Goal: Task Accomplishment & Management: Use online tool/utility

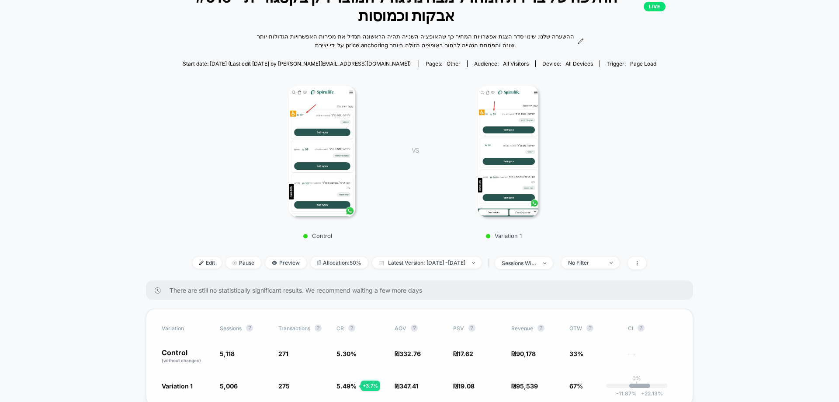
scroll to position [175, 0]
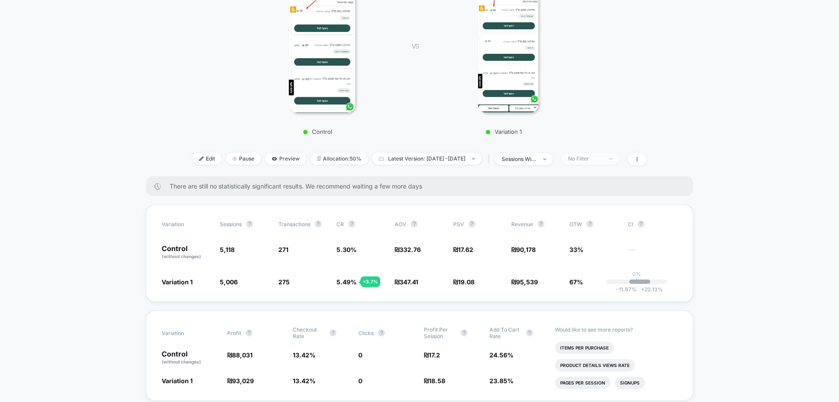
click at [603, 162] on div "No Filter" at bounding box center [585, 158] width 35 height 7
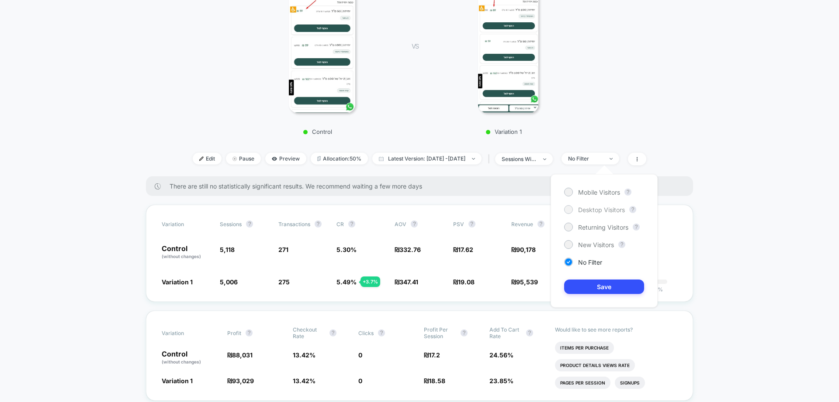
drag, startPoint x: 597, startPoint y: 195, endPoint x: 596, endPoint y: 209, distance: 13.6
click at [597, 195] on span "Mobile Visitors" at bounding box center [599, 191] width 42 height 7
click at [595, 283] on button "Save" at bounding box center [604, 286] width 80 height 14
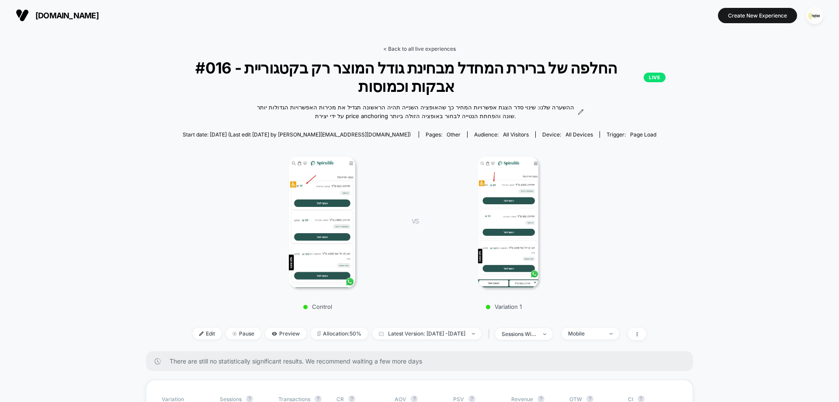
click at [425, 46] on link "< Back to all live experiences" at bounding box center [419, 48] width 73 height 7
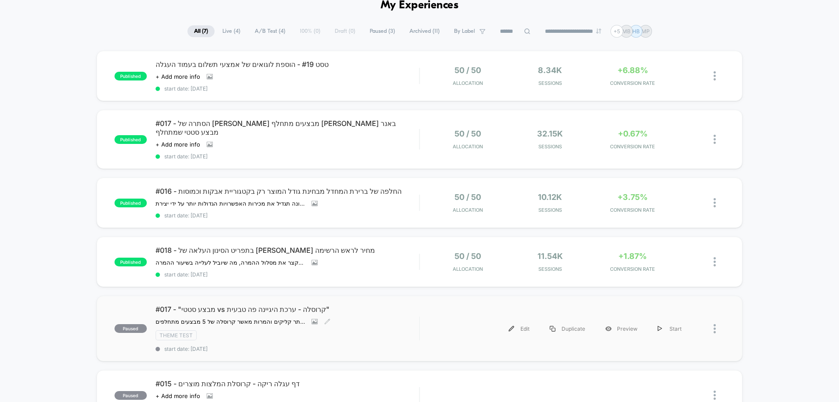
scroll to position [44, 0]
click at [397, 248] on div "#018 - בתפריט הסינון העלאה של [PERSON_NAME] מחיר לראש הרשימה ההשערה שלנו: אנו מ…" at bounding box center [288, 263] width 264 height 32
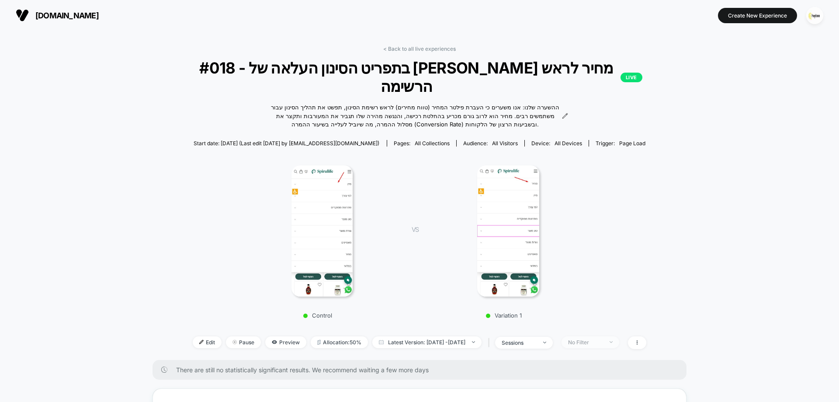
click at [603, 339] on div "No Filter" at bounding box center [585, 342] width 35 height 7
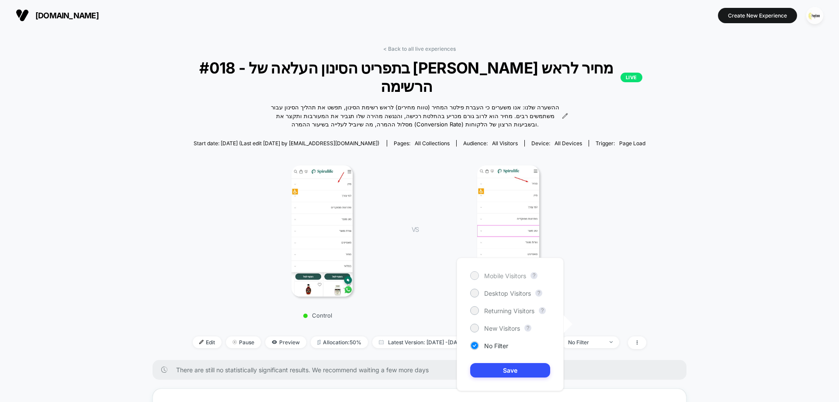
click at [506, 278] on span "Mobile Visitors" at bounding box center [505, 275] width 42 height 7
click at [529, 376] on button "Save" at bounding box center [510, 370] width 80 height 14
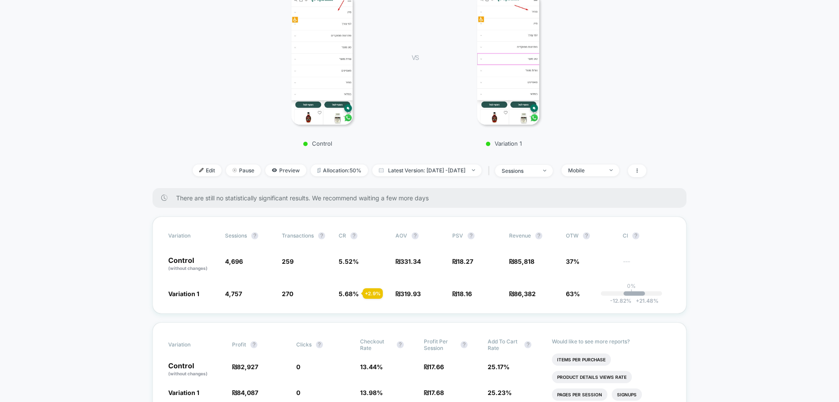
scroll to position [219, 0]
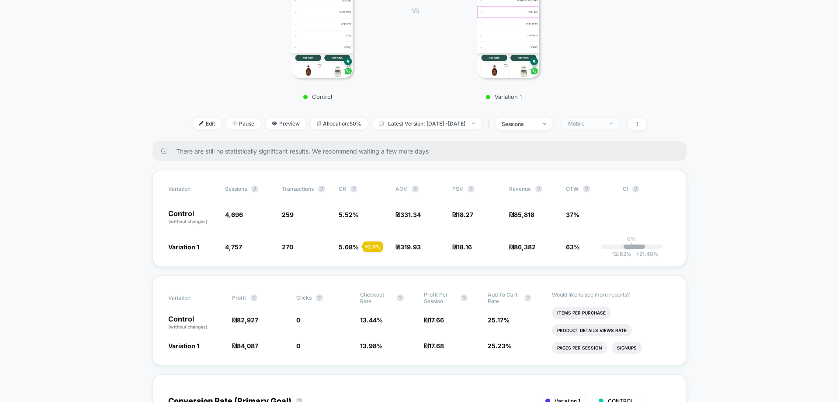
click at [603, 120] on div "Mobile" at bounding box center [585, 123] width 35 height 7
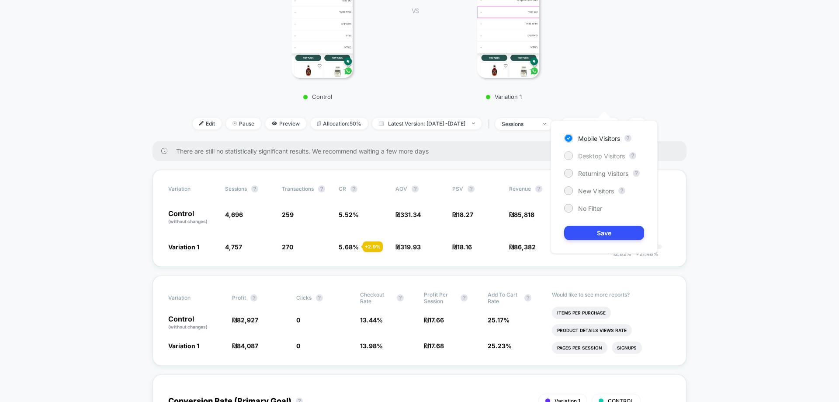
click at [606, 157] on span "Desktop Visitors" at bounding box center [601, 155] width 47 height 7
click at [610, 235] on button "Save" at bounding box center [604, 233] width 80 height 14
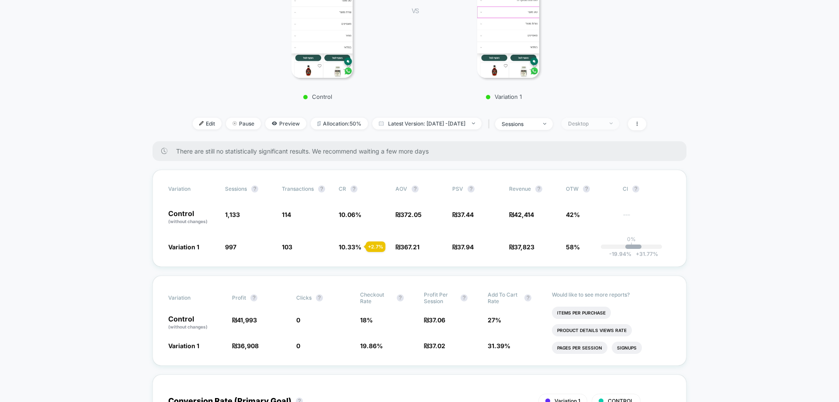
click at [601, 120] on div "Desktop" at bounding box center [585, 123] width 35 height 7
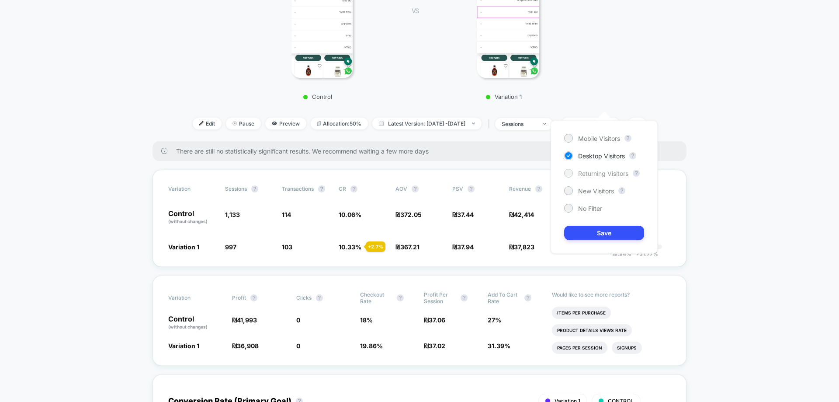
click at [603, 175] on span "Returning Visitors" at bounding box center [603, 173] width 50 height 7
click at [620, 236] on button "Save" at bounding box center [604, 233] width 80 height 14
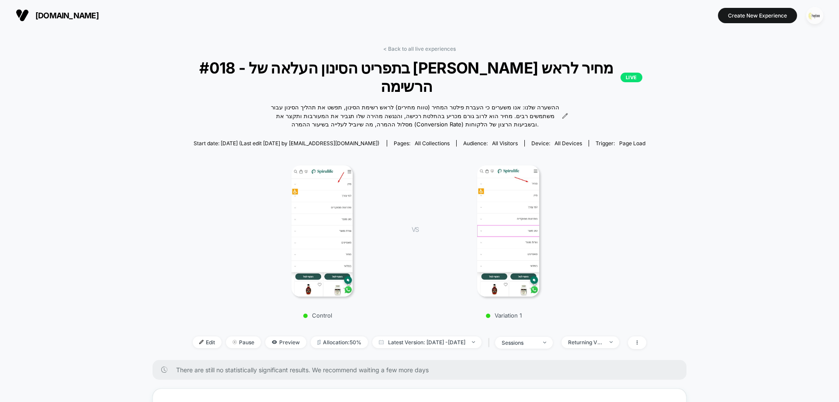
click at [819, 15] on img "button" at bounding box center [815, 15] width 17 height 17
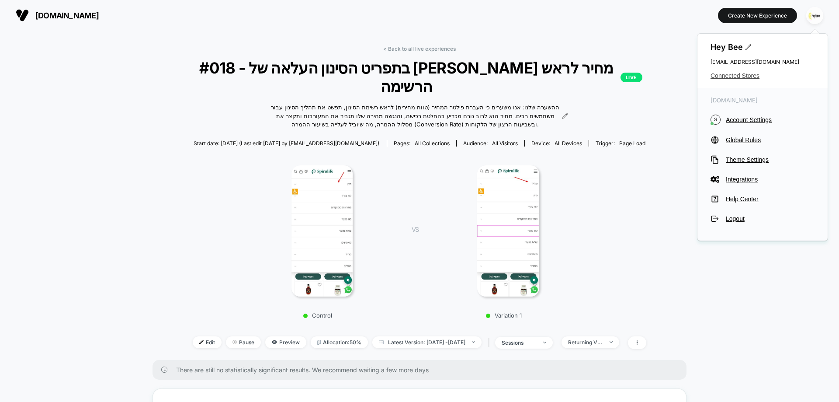
click at [725, 74] on span "Connected Stores" at bounding box center [763, 75] width 104 height 7
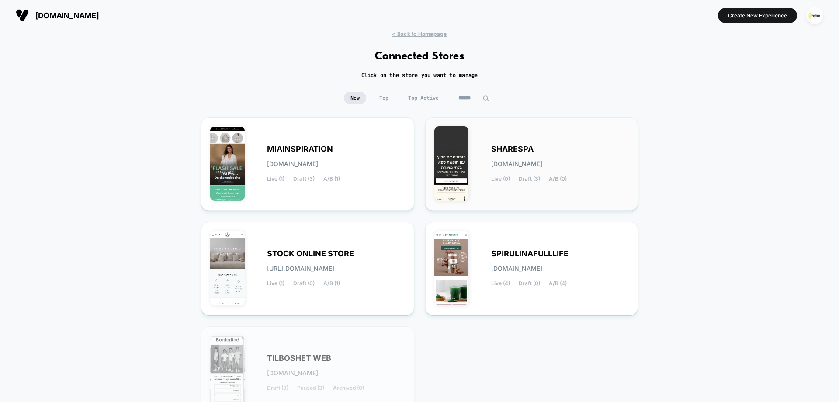
click at [572, 165] on div "SHARESPA [DOMAIN_NAME] Live (0) Draft (3) A/B (0)" at bounding box center [560, 164] width 138 height 36
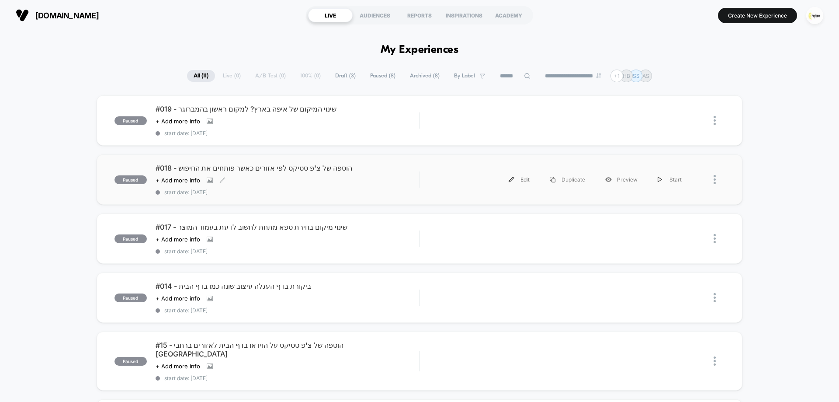
click at [296, 171] on span "#018 - הוספה של צ'פ סטיקס לפי אזורים כאשר פותחים את החיפוש" at bounding box center [288, 168] width 264 height 9
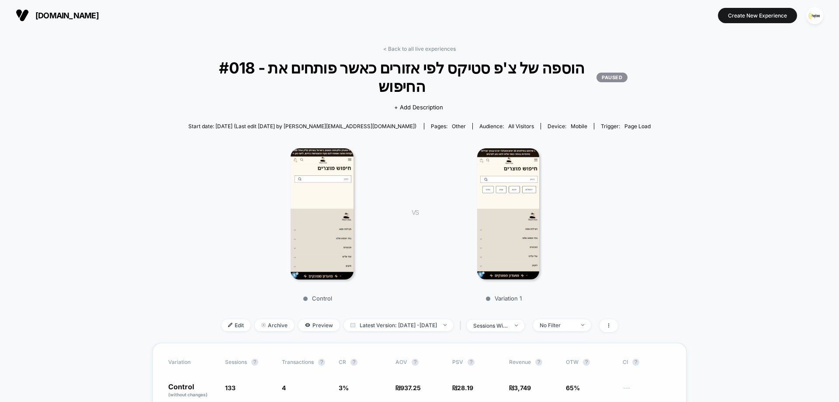
drag, startPoint x: 253, startPoint y: 380, endPoint x: 242, endPoint y: 383, distance: 10.9
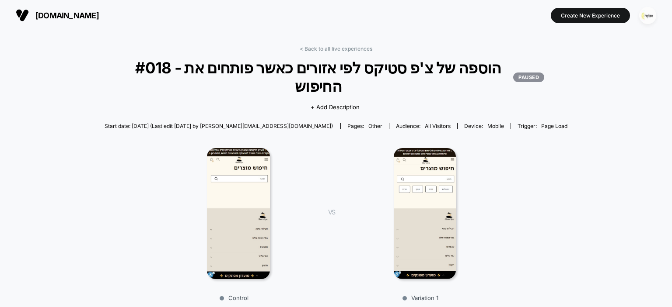
click at [643, 14] on img "button" at bounding box center [647, 15] width 17 height 17
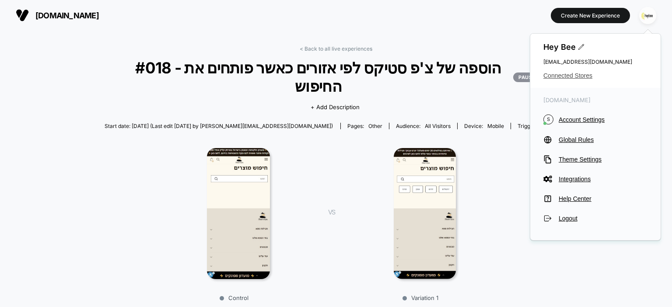
click at [575, 78] on span "Connected Stores" at bounding box center [595, 75] width 104 height 7
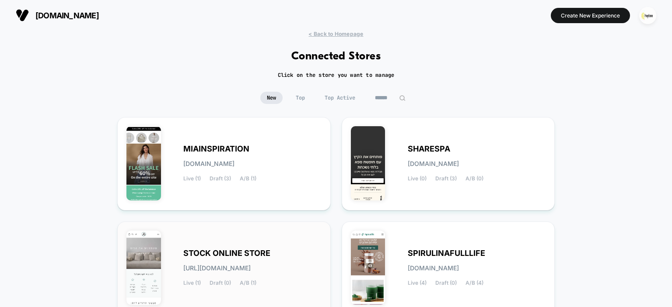
click at [224, 277] on div "STOCK ONLINE STORE [URL][DOMAIN_NAME] Live (1) Draft (0) A/B (1)" at bounding box center [252, 269] width 138 height 36
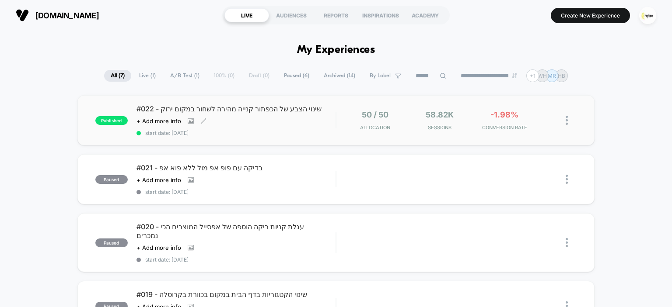
click at [310, 121] on div "#022 - שינוי הצבע של הכפתור קנייה מהירה לשחור במקום ירוק Click to view images C…" at bounding box center [235, 120] width 199 height 32
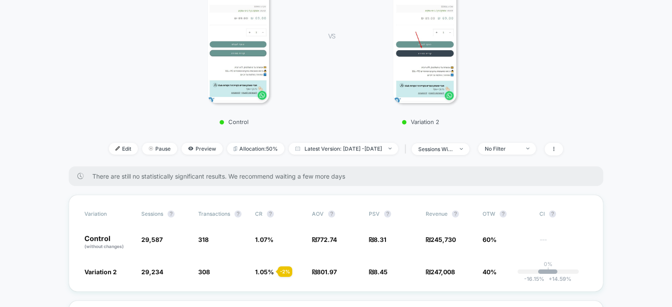
scroll to position [175, 0]
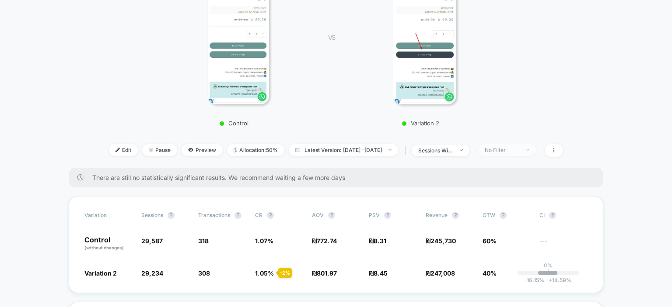
click at [520, 144] on span "No Filter" at bounding box center [507, 150] width 58 height 12
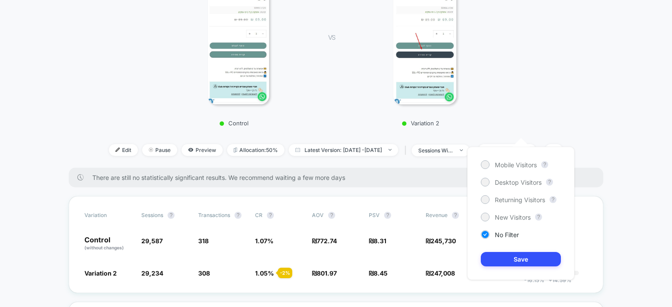
click at [520, 172] on div "Mobile Visitors ? Desktop Visitors ? Returning Visitors ? New Visitors ? No Fil…" at bounding box center [520, 213] width 107 height 133
click at [522, 156] on div "Mobile Visitors ? Desktop Visitors ? Returning Visitors ? New Visitors ? No Fil…" at bounding box center [520, 213] width 107 height 133
click at [522, 161] on span "Mobile Visitors" at bounding box center [515, 164] width 42 height 7
click at [529, 272] on div "Mobile Visitors ? Desktop Visitors ? Returning Visitors ? New Visitors ? No Fil…" at bounding box center [520, 213] width 107 height 133
click at [528, 258] on button "Save" at bounding box center [520, 259] width 80 height 14
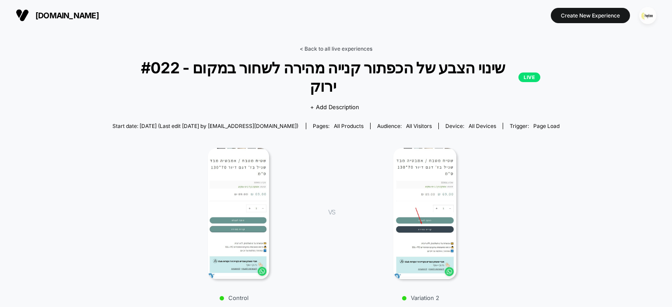
click at [355, 50] on link "< Back to all live experiences" at bounding box center [335, 48] width 73 height 7
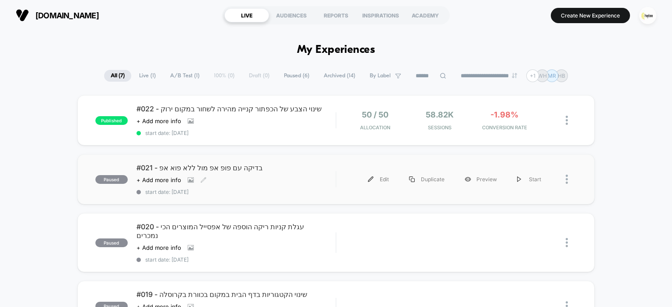
click at [223, 177] on div "Click to view images Click to edit experience details + Add more info" at bounding box center [205, 180] width 139 height 7
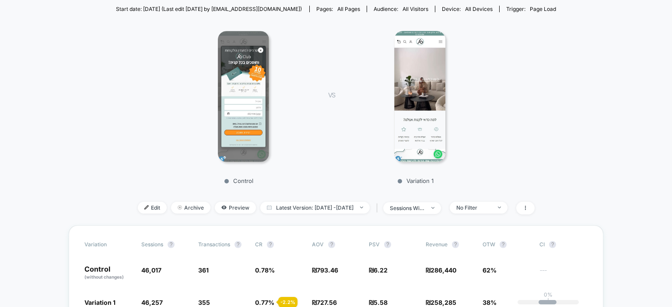
scroll to position [131, 0]
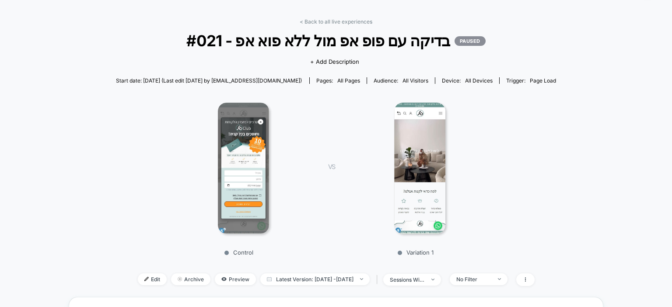
scroll to position [0, 0]
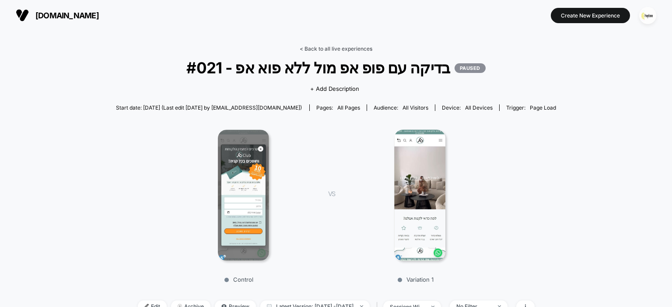
click at [331, 49] on link "< Back to all live experiences" at bounding box center [335, 48] width 73 height 7
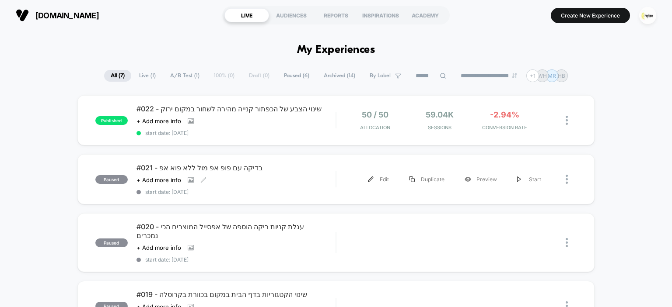
drag, startPoint x: 248, startPoint y: 177, endPoint x: 256, endPoint y: 177, distance: 7.4
click at [250, 177] on div "Click to view images Click to edit experience details + Add more info" at bounding box center [205, 180] width 139 height 7
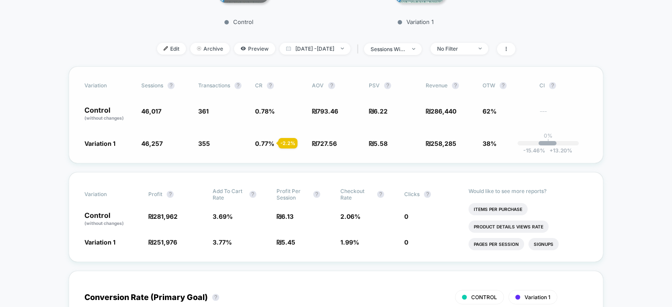
scroll to position [175, 0]
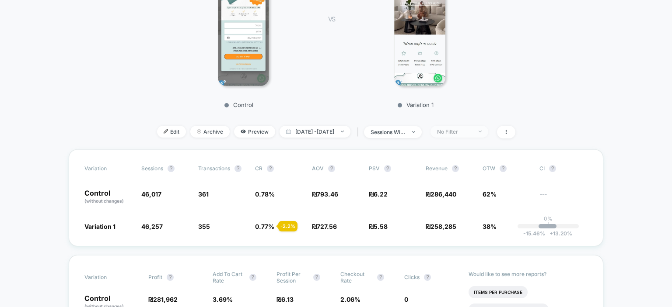
click at [472, 132] on div "No Filter" at bounding box center [454, 132] width 35 height 7
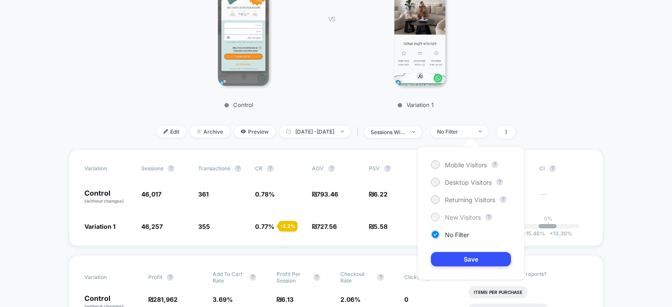
click at [463, 217] on span "New Visitors" at bounding box center [463, 217] width 36 height 7
click at [470, 267] on div "Mobile Visitors ? Desktop Visitors ? Returning Visitors ? New Visitors ? No Fil…" at bounding box center [470, 213] width 107 height 133
click at [472, 257] on button "Save" at bounding box center [471, 259] width 80 height 14
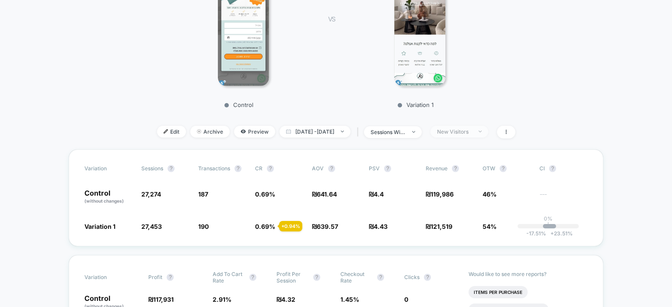
click at [472, 129] on div "New Visitors" at bounding box center [454, 132] width 35 height 7
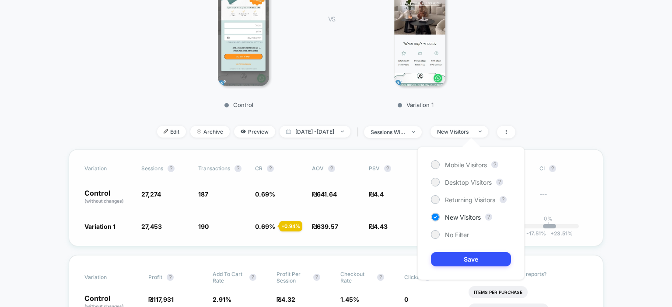
click at [397, 211] on div "Variation Sessions ? Transactions ? CR ? AOV ? PSV ? Revenue ? OTW ? CI ? Contr…" at bounding box center [336, 198] width 534 height 97
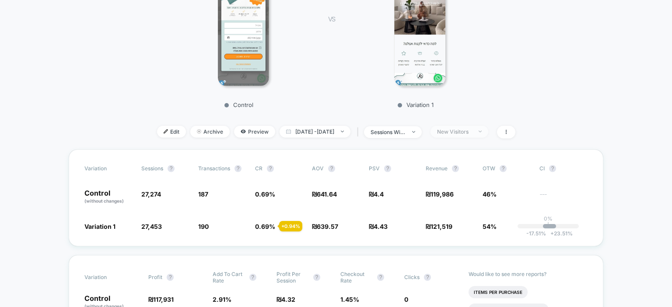
click at [472, 135] on div "New Visitors" at bounding box center [454, 132] width 35 height 7
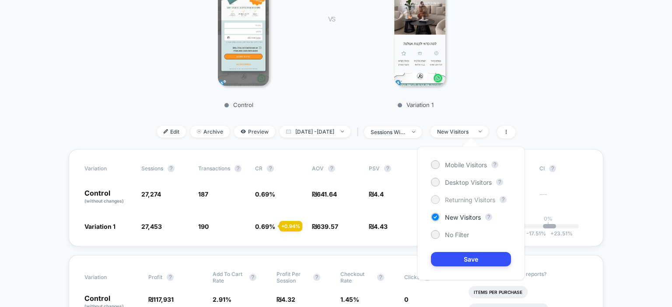
click at [458, 201] on span "Returning Visitors" at bounding box center [470, 199] width 50 height 7
click at [470, 266] on button "Save" at bounding box center [471, 259] width 80 height 14
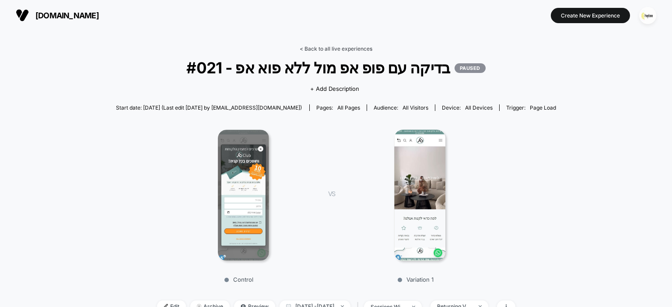
click at [332, 49] on link "< Back to all live experiences" at bounding box center [335, 48] width 73 height 7
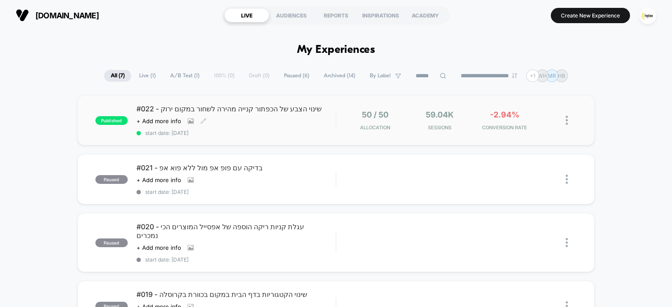
click at [254, 118] on div "Click to view images Click to edit experience details + Add more info" at bounding box center [205, 121] width 139 height 7
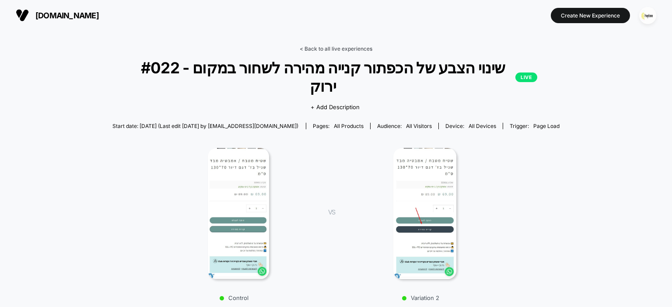
click at [333, 51] on link "< Back to all live experiences" at bounding box center [335, 48] width 73 height 7
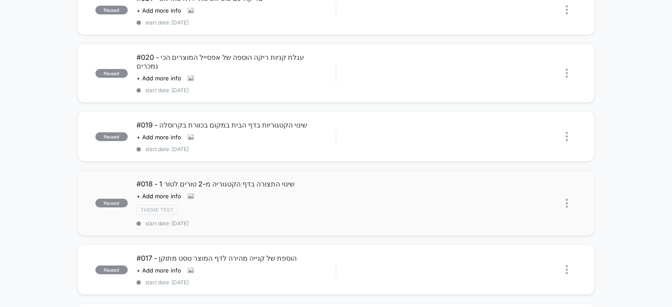
scroll to position [219, 0]
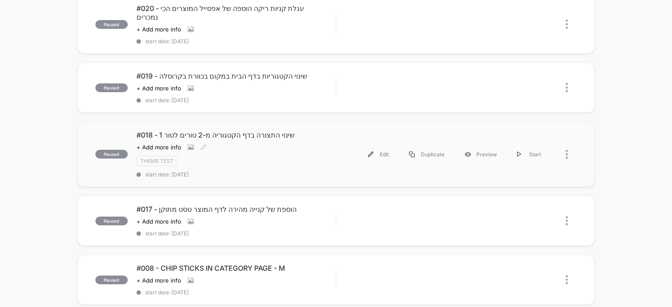
click at [253, 138] on div "#018 - שינוי התצורה בדף הקטגוריה מ-2 טורים לטור 1 Click to view images Click to…" at bounding box center [235, 154] width 199 height 47
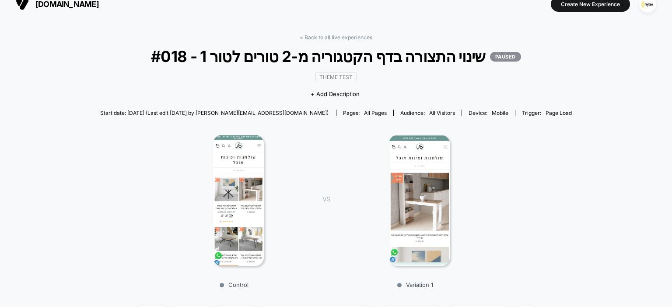
scroll to position [262, 0]
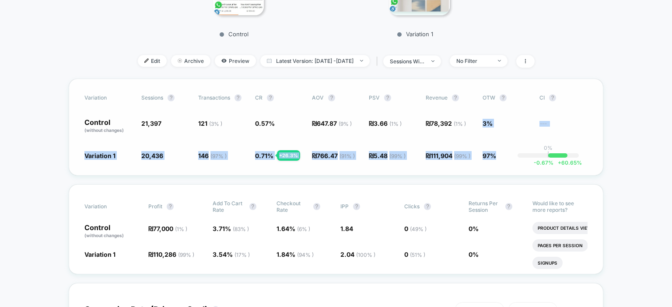
drag, startPoint x: 473, startPoint y: 141, endPoint x: 505, endPoint y: 167, distance: 41.0
click at [505, 167] on div "Variation Sessions ? Transactions ? CR ? AOV ? PSV ? Revenue ? OTW ? CI ? Contr…" at bounding box center [336, 127] width 534 height 97
click at [486, 150] on div "Variation Sessions ? Transactions ? CR ? AOV ? PSV ? Revenue ? OTW ? CI ? Contr…" at bounding box center [336, 127] width 534 height 97
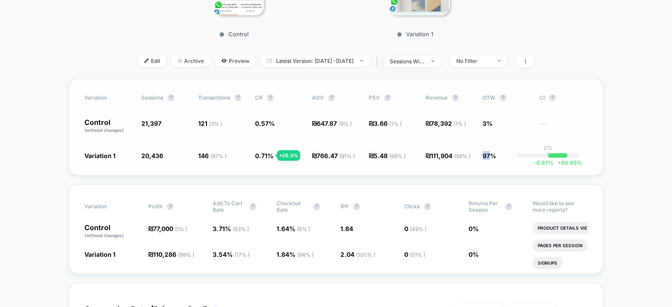
click at [486, 151] on div "Variation Sessions ? Transactions ? CR ? AOV ? PSV ? Revenue ? OTW ? CI ? Contr…" at bounding box center [336, 127] width 534 height 97
click at [488, 161] on div "Variation Sessions ? Transactions ? CR ? AOV ? PSV ? Revenue ? OTW ? CI ? Contr…" at bounding box center [336, 127] width 534 height 97
click at [488, 159] on div "Variation Sessions ? Transactions ? CR ? AOV ? PSV ? Revenue ? OTW ? CI ? Contr…" at bounding box center [336, 127] width 534 height 97
